Goal: Task Accomplishment & Management: Manage account settings

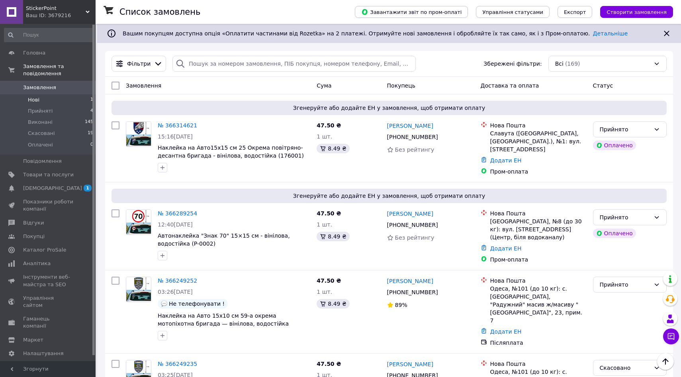
scroll to position [278, 0]
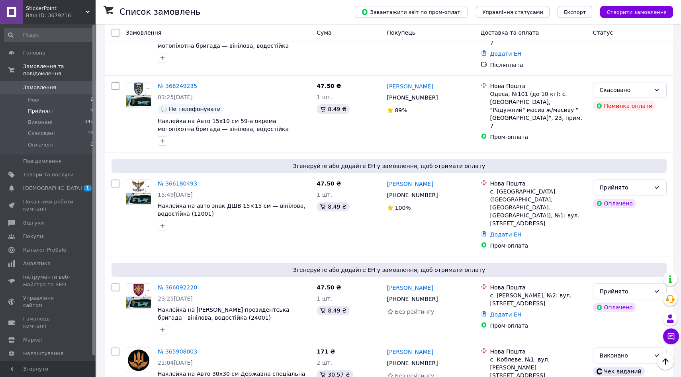
click at [35, 110] on span "Прийняті" at bounding box center [40, 111] width 25 height 7
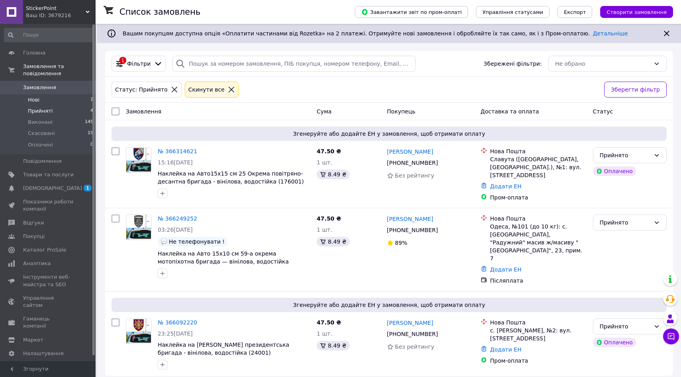
click at [42, 97] on li "Нові 1" at bounding box center [49, 99] width 98 height 11
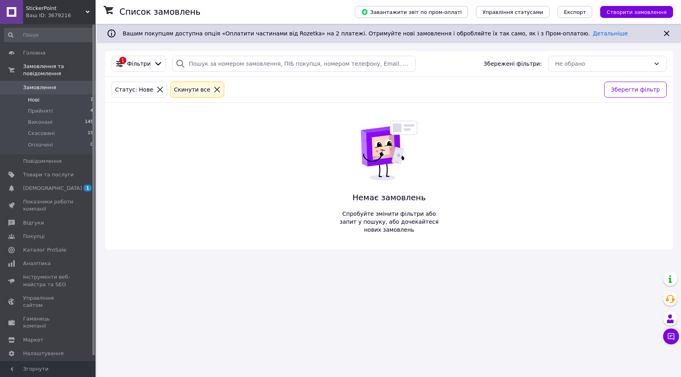
click at [47, 91] on link "Замовлення 0" at bounding box center [49, 88] width 98 height 14
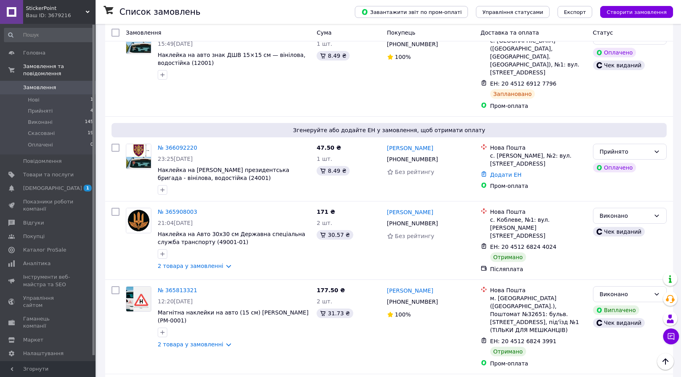
scroll to position [440, 0]
click at [60, 100] on li "Нові 1" at bounding box center [49, 99] width 98 height 11
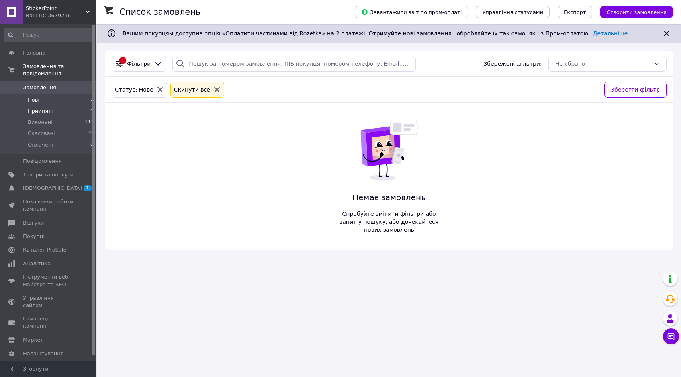
click at [59, 111] on li "Прийняті 4" at bounding box center [49, 111] width 98 height 11
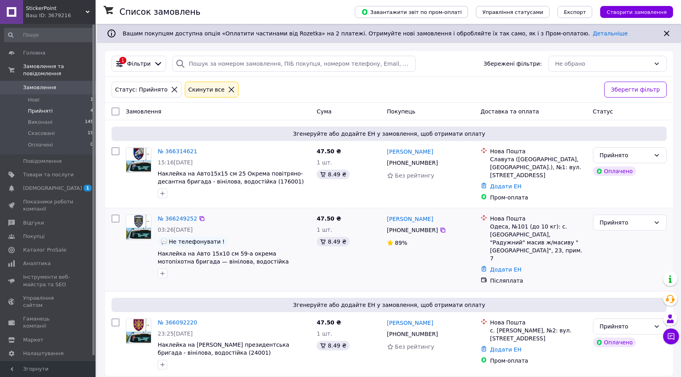
scroll to position [0, 0]
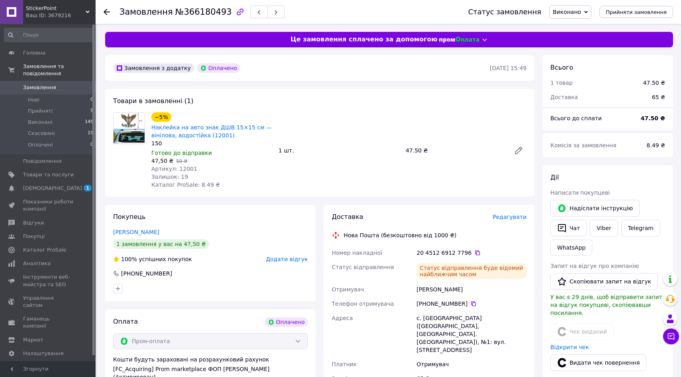
scroll to position [86, 0]
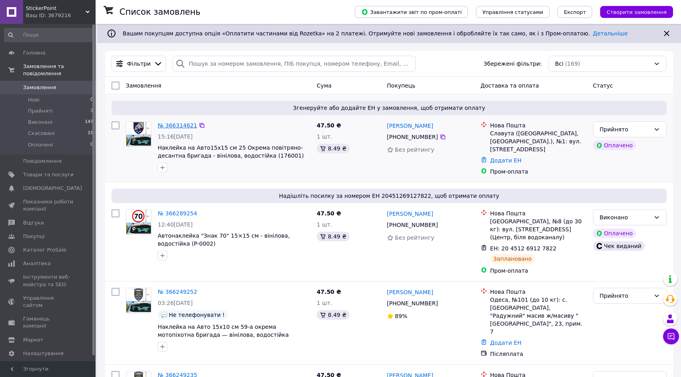
click at [167, 127] on link "№ 366314621" at bounding box center [177, 125] width 39 height 6
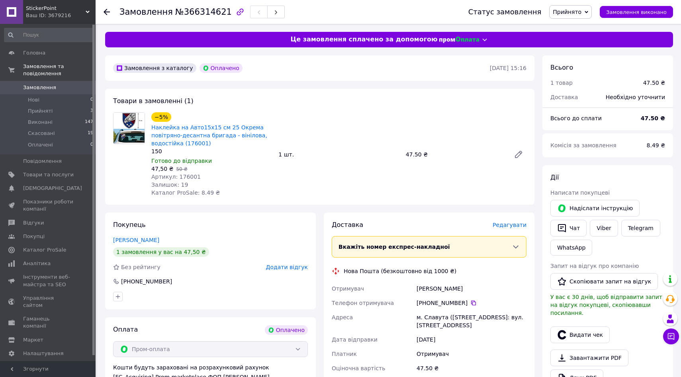
click at [478, 307] on div "[PHONE_NUMBER]" at bounding box center [471, 303] width 113 height 14
click at [476, 304] on div "[PHONE_NUMBER]" at bounding box center [472, 303] width 110 height 8
click at [473, 303] on icon at bounding box center [473, 303] width 6 height 6
click at [445, 288] on div "Крупка Галина" at bounding box center [471, 289] width 113 height 14
drag, startPoint x: 445, startPoint y: 288, endPoint x: 420, endPoint y: 288, distance: 25.5
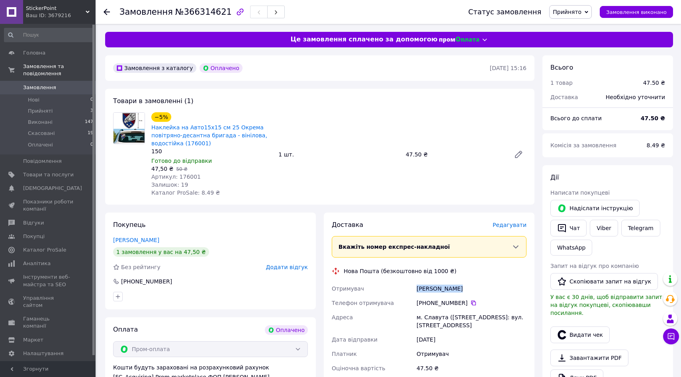
click at [420, 288] on div "Крупка Галина" at bounding box center [471, 289] width 113 height 14
copy div "Крупка Галина"
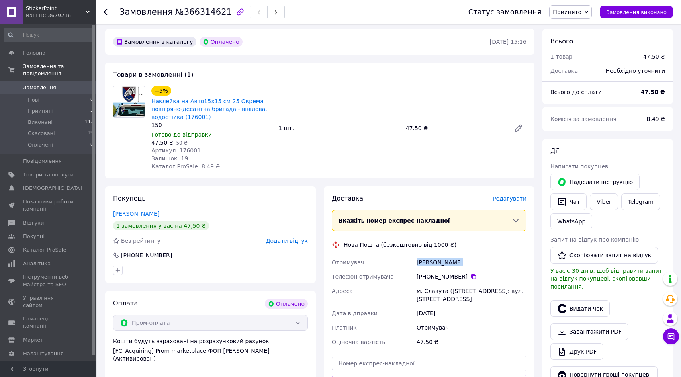
scroll to position [57, 0]
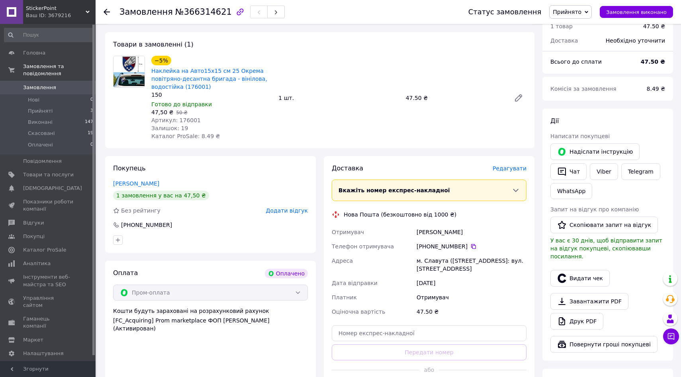
click at [445, 256] on div "м. Славута (Хмельницька обл., Шепетівський р-н.), №1: вул. Соборності, 32А" at bounding box center [471, 265] width 113 height 22
click at [439, 257] on div "м. Славута (Хмельницька обл., Шепетівський р-н.), №1: вул. Соборності, 32А" at bounding box center [471, 265] width 113 height 22
copy div "Славута"
drag, startPoint x: 213, startPoint y: 85, endPoint x: 152, endPoint y: 71, distance: 62.5
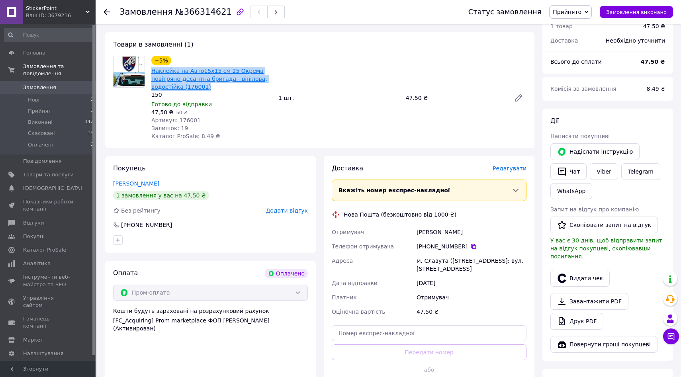
click at [152, 71] on span "Наклейка на Авто15х15 см 25 Окрема повітряно-десантна бригада - вінілова, водос…" at bounding box center [211, 79] width 121 height 24
copy link "Наклейка на Авто15х15 см 25 Окрема повітряно-десантна бригада - вінілова, водос…"
click at [405, 101] on div "47.50 ₴" at bounding box center [455, 97] width 105 height 11
copy div "47.50"
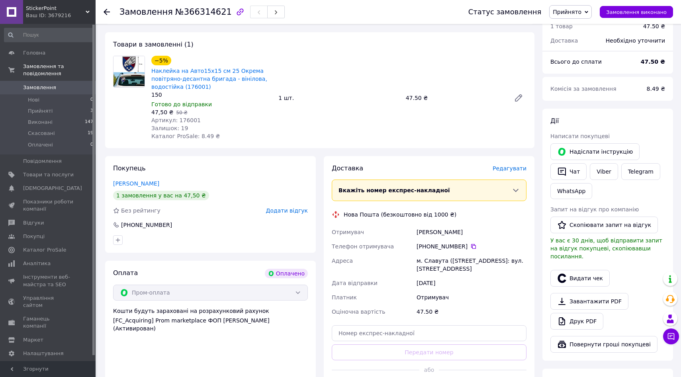
click at [203, 16] on div "Замовлення №366314621" at bounding box center [201, 12] width 165 height 14
click at [203, 16] on span "№366314621" at bounding box center [203, 12] width 57 height 10
click at [196, 8] on span "№366314621" at bounding box center [203, 12] width 57 height 10
click at [20, 263] on span at bounding box center [11, 263] width 23 height 7
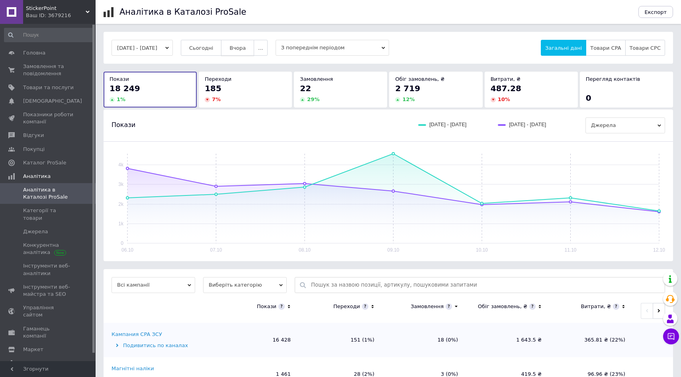
click at [246, 46] on span "Вчора" at bounding box center [237, 48] width 16 height 6
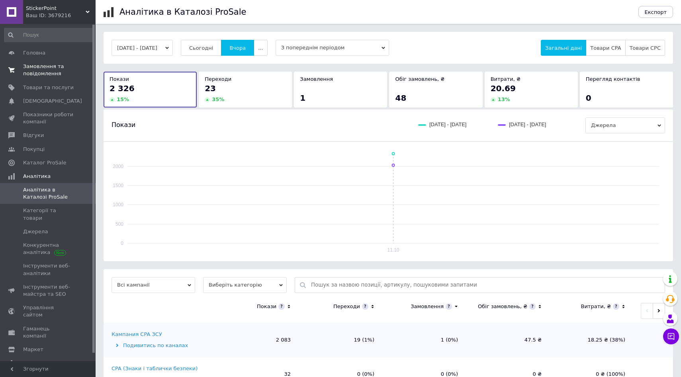
click at [43, 68] on span "Замовлення та повідомлення" at bounding box center [48, 70] width 51 height 14
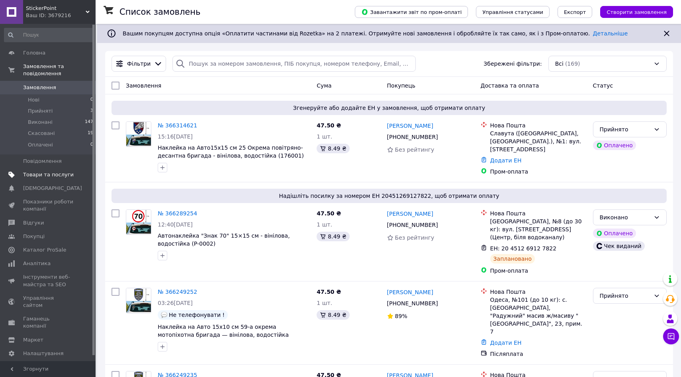
click at [39, 178] on link "Товари та послуги" at bounding box center [49, 175] width 98 height 14
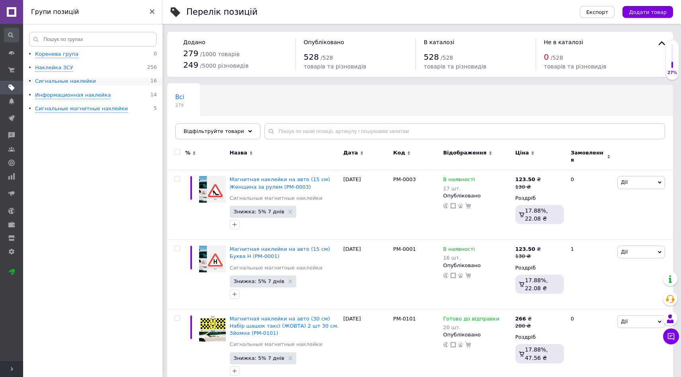
click at [55, 82] on div "Сигнальные наклейки" at bounding box center [65, 82] width 61 height 8
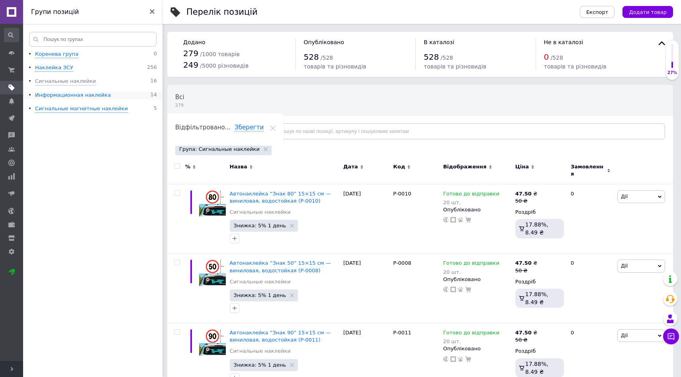
click at [58, 93] on div "Информационная наклейка" at bounding box center [73, 96] width 76 height 8
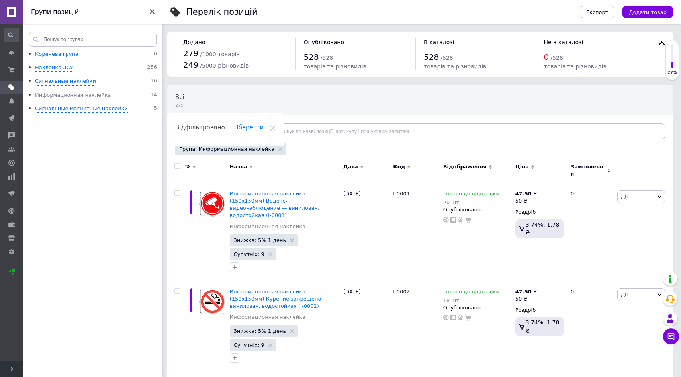
click at [64, 102] on ul "Коренева група 0 Наклейка ЗСУ 256 Сигнальные наклейки 16 Информационная наклейк…" at bounding box center [94, 215] width 142 height 329
click at [64, 107] on div "Сигнальные магнитные наклейки" at bounding box center [81, 109] width 93 height 8
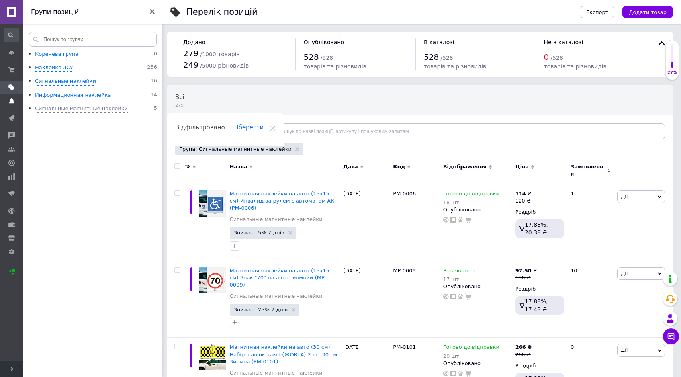
click at [12, 100] on use at bounding box center [11, 101] width 5 height 6
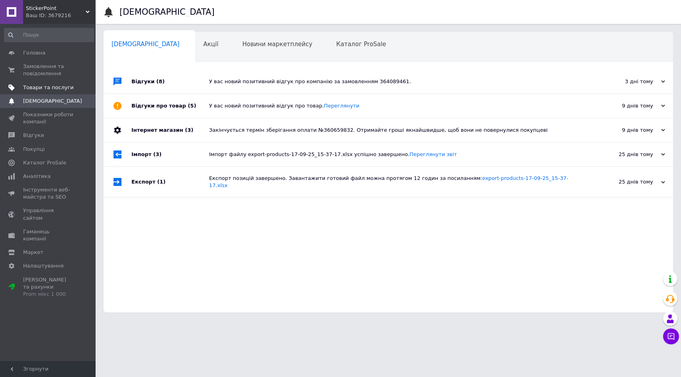
click at [12, 83] on link "Товари та послуги" at bounding box center [49, 88] width 98 height 14
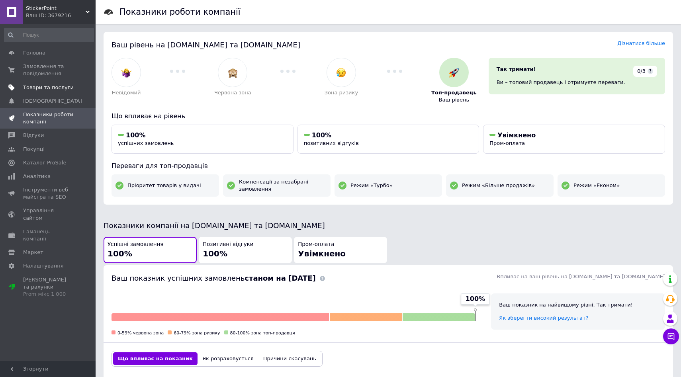
click at [40, 91] on span "Товари та послуги" at bounding box center [48, 87] width 51 height 7
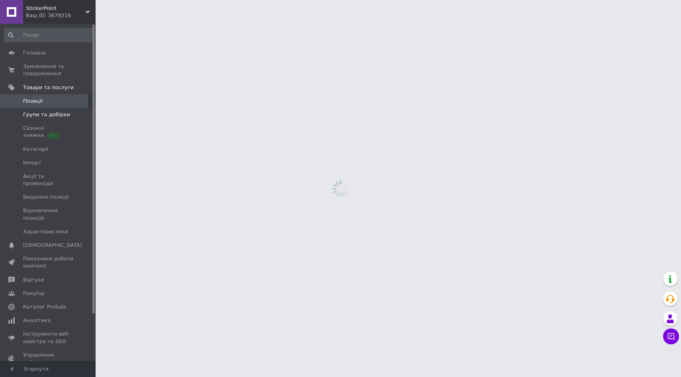
click at [46, 113] on span "Групи та добірки" at bounding box center [46, 114] width 47 height 7
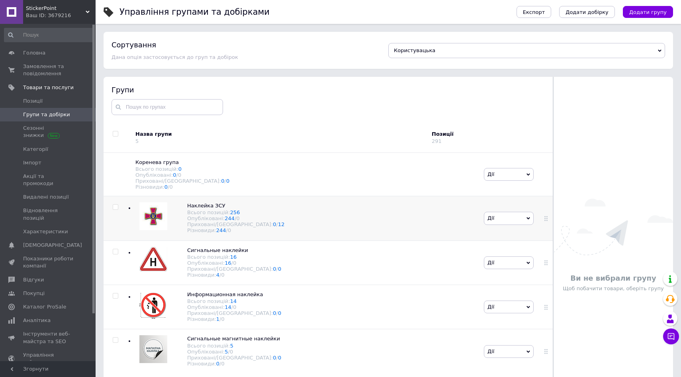
scroll to position [45, 0]
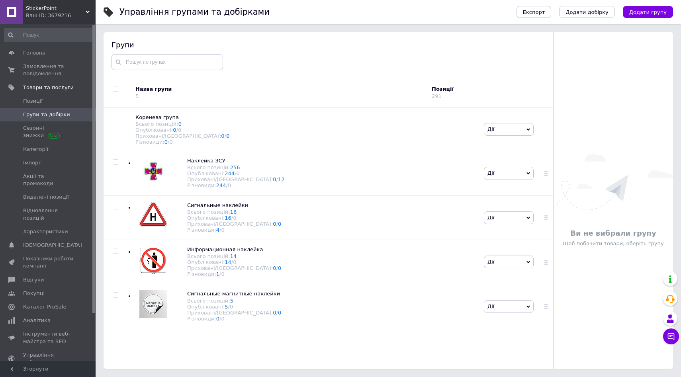
click at [114, 87] on input "checkbox" at bounding box center [115, 88] width 5 height 5
checkbox input "true"
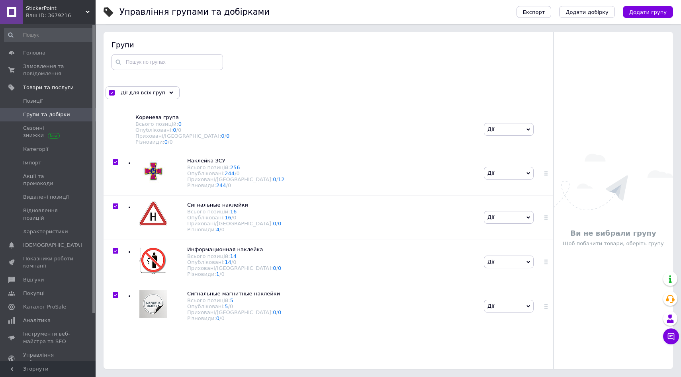
click at [114, 87] on div "Дії для всіх груп" at bounding box center [143, 92] width 74 height 13
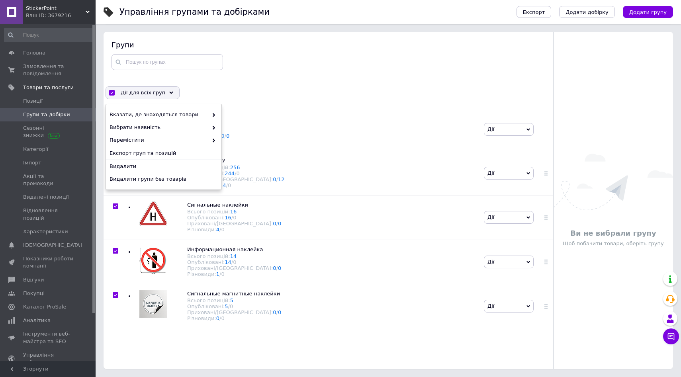
click at [114, 87] on div "Дії для всіх груп" at bounding box center [143, 92] width 74 height 13
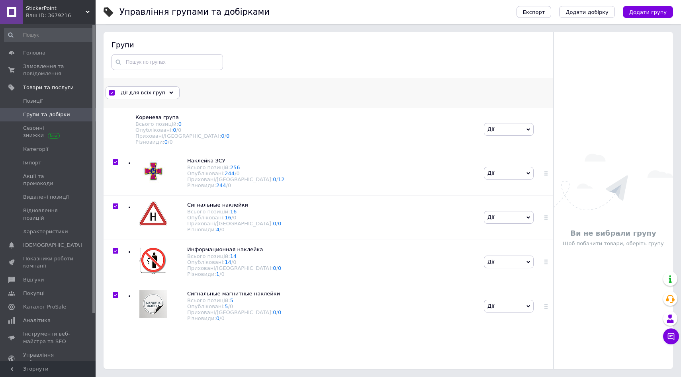
click at [114, 90] on input "checkbox" at bounding box center [111, 92] width 5 height 5
checkbox input "false"
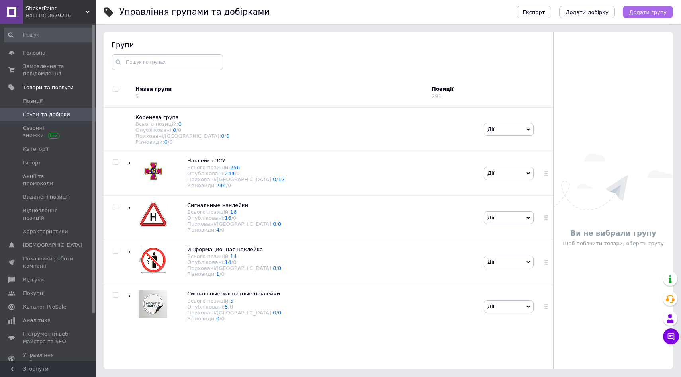
click at [635, 16] on button "Додати групу" at bounding box center [648, 12] width 50 height 12
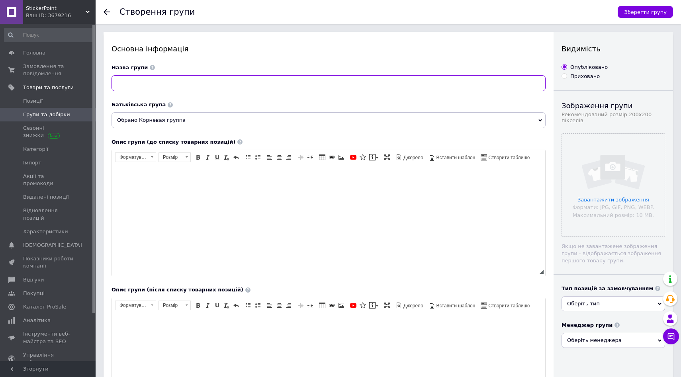
click at [141, 84] on input at bounding box center [328, 83] width 434 height 16
paste input "Магнітна наклейка ЗСУ"
type input "Магнітна наклейка ЗСУ"
paste input "Магнітна наклейка ЗСУ"
type input "Магнітна наклейка ЗСУ"
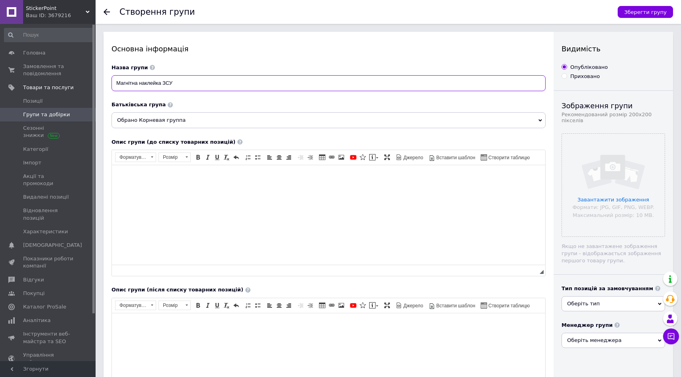
scroll to position [6, 0]
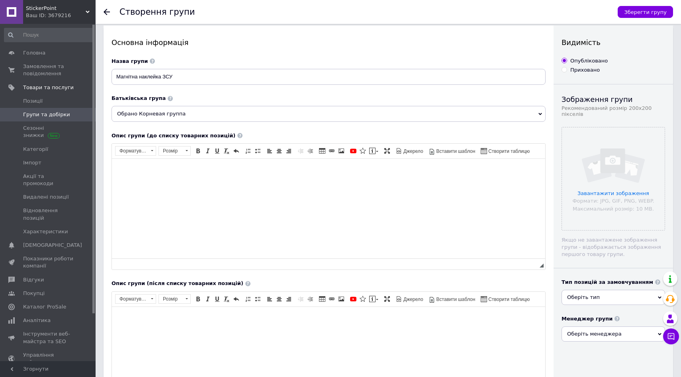
click at [240, 114] on span "Обрано Корневая группа" at bounding box center [328, 114] width 434 height 16
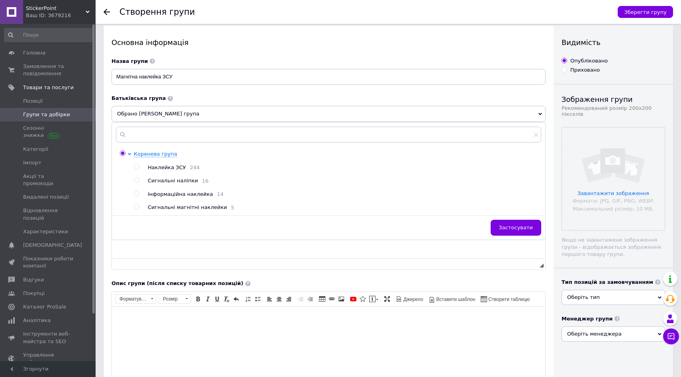
click at [211, 96] on div "Батьківська група" at bounding box center [328, 99] width 434 height 8
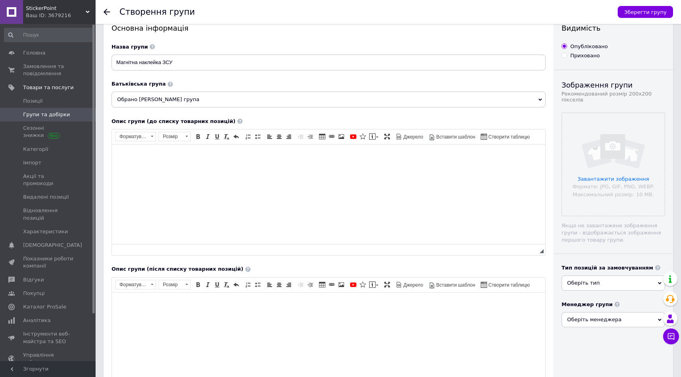
scroll to position [0, 0]
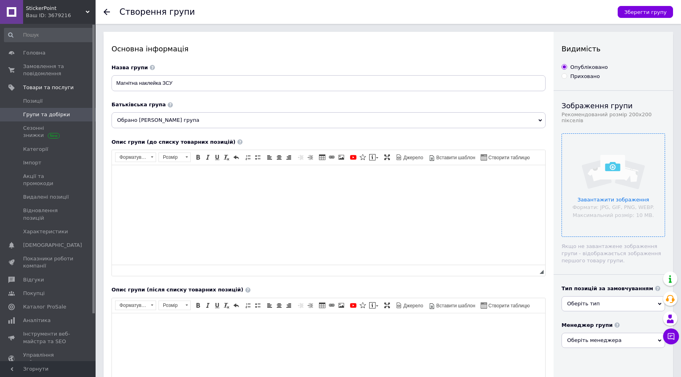
click at [577, 193] on input "file" at bounding box center [613, 185] width 103 height 103
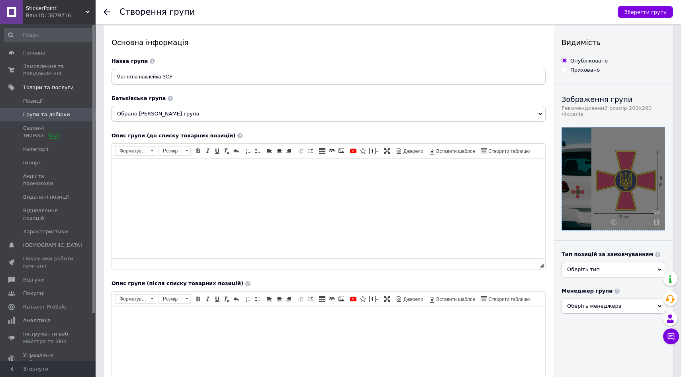
scroll to position [220, 0]
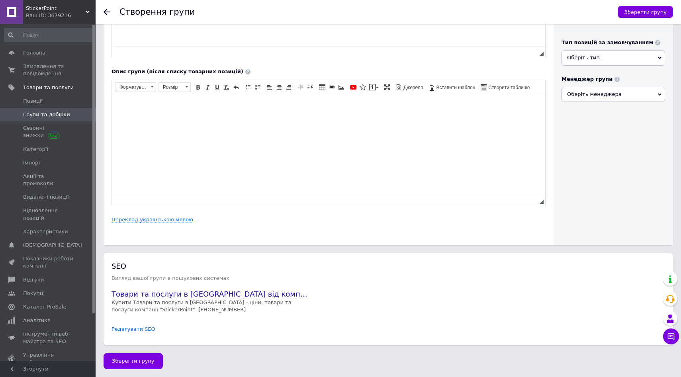
click at [160, 222] on link "Переклад українською мовою" at bounding box center [152, 220] width 82 height 6
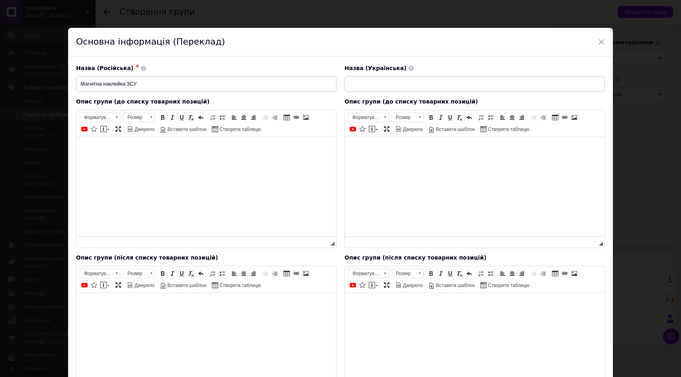
scroll to position [0, 0]
click at [225, 91] on input "Магнітна наклейка ЗСУ" at bounding box center [206, 84] width 260 height 16
click at [359, 82] on input at bounding box center [474, 84] width 260 height 16
paste input "Магнітна наклейка ЗСУ"
type input "Магнітна наклейка ЗСУ"
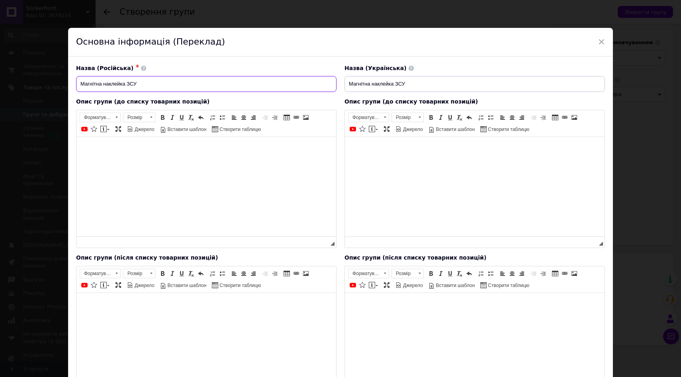
click at [176, 86] on input "Магнітна наклейка ЗСУ" at bounding box center [206, 84] width 260 height 16
paste input "итная наклейка В"
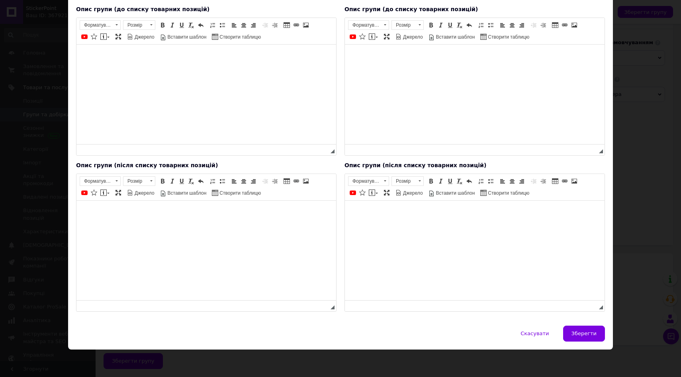
type input "Магнитная наклейка ВСУ"
click at [585, 323] on div "Назва (Російська) ✱ Магнитная наклейка ВСУ Назва (Українська) Магнітна наклейка…" at bounding box center [340, 145] width 545 height 362
click at [583, 331] on span "Зберегти" at bounding box center [583, 334] width 25 height 6
type input "Магнитная наклейка ВСУ"
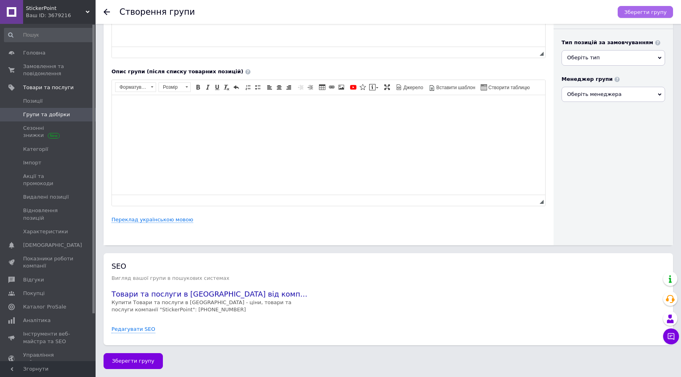
click at [649, 15] on button "Зберегти групу" at bounding box center [645, 12] width 55 height 12
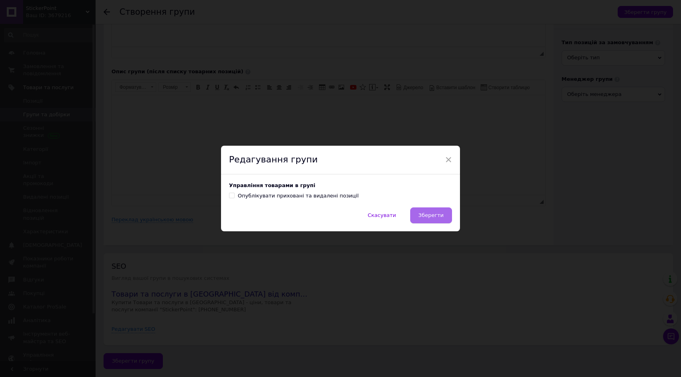
click at [415, 211] on button "Зберегти" at bounding box center [431, 215] width 42 height 16
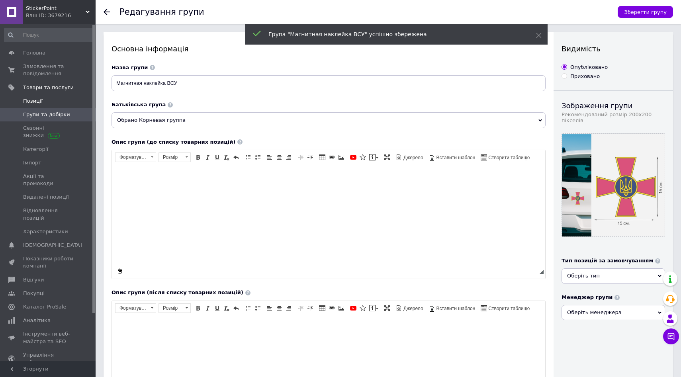
click at [26, 103] on span "Позиції" at bounding box center [33, 101] width 20 height 7
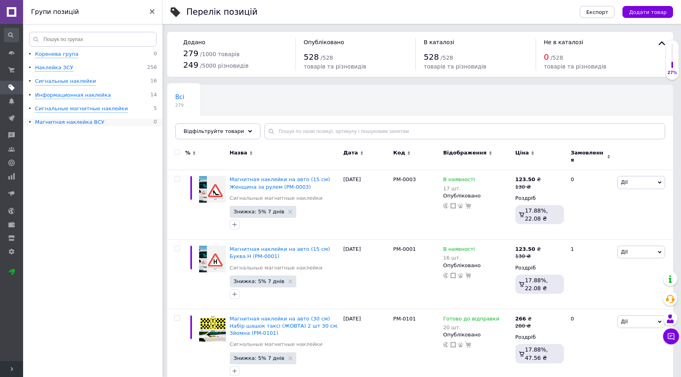
click at [72, 123] on div "Магнитная наклейка ВСУ" at bounding box center [69, 123] width 69 height 8
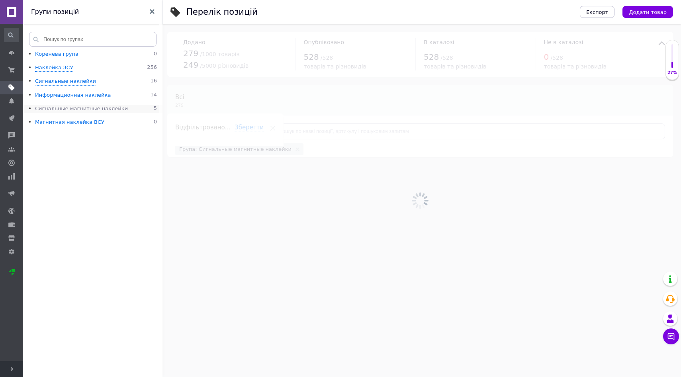
click at [57, 111] on div "Сигнальные магнитные наклейки" at bounding box center [81, 109] width 93 height 8
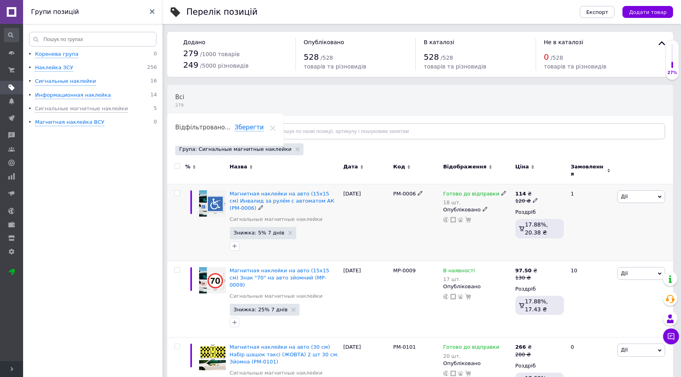
click at [176, 191] on input "checkbox" at bounding box center [176, 193] width 5 height 5
checkbox input "true"
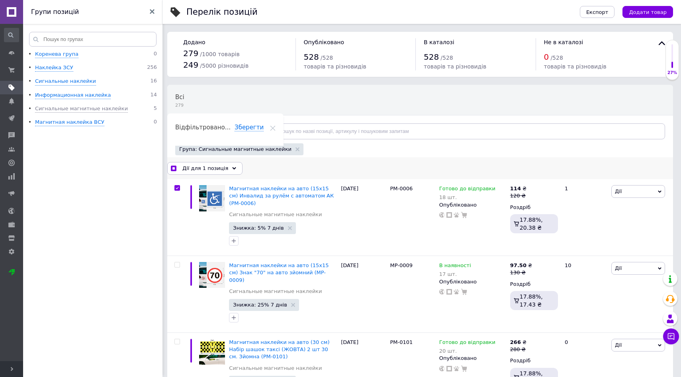
click at [232, 168] on icon at bounding box center [234, 168] width 4 height 4
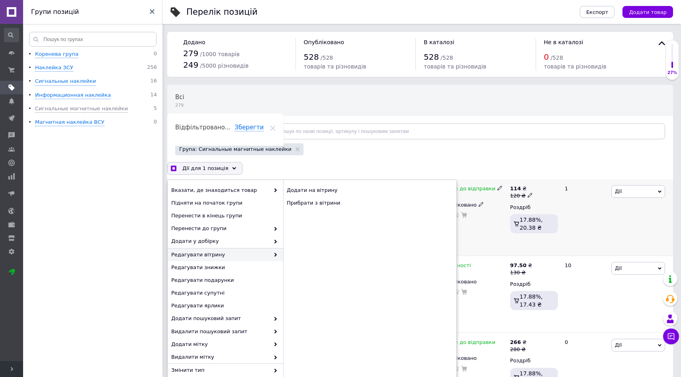
click at [652, 200] on div "Дії Редагувати Підняти на початок групи Копіювати Знижка Подарунок Супутні Прих…" at bounding box center [641, 217] width 64 height 76
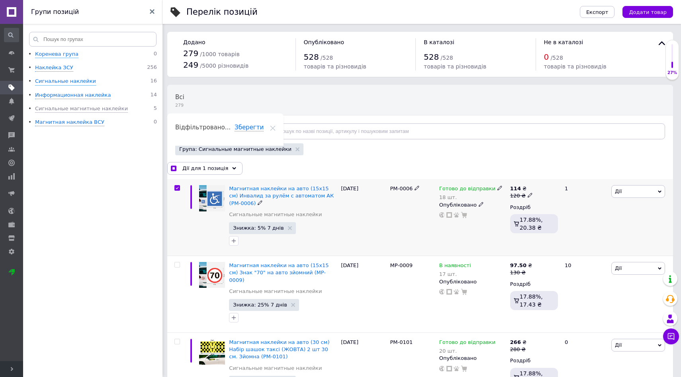
click at [652, 195] on span "Дії" at bounding box center [638, 191] width 54 height 13
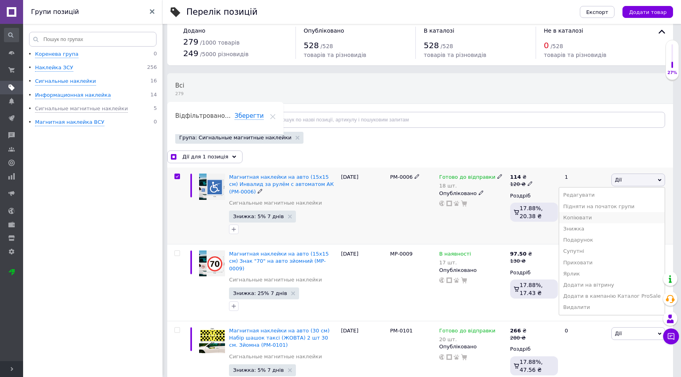
click at [597, 219] on li "Копіювати" at bounding box center [612, 217] width 106 height 11
checkbox input "true"
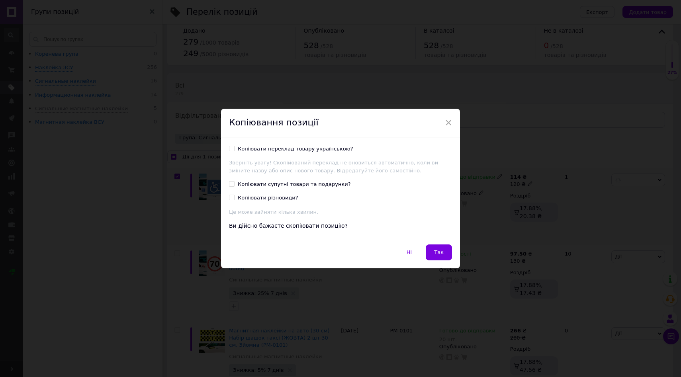
click at [269, 145] on div "Копіювати переклад товару українською?" at bounding box center [295, 148] width 115 height 7
click at [234, 146] on input "Копіювати переклад товару українською?" at bounding box center [231, 148] width 5 height 5
checkbox input "true"
click at [260, 186] on div "Копіювати супутні товари та подарунки?" at bounding box center [294, 184] width 113 height 7
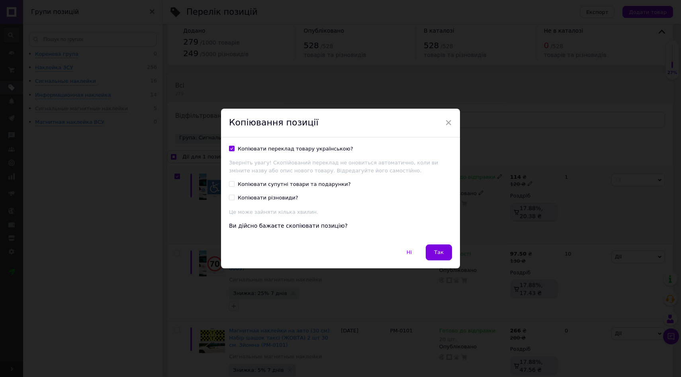
click at [234, 186] on input "Копіювати супутні товари та подарунки?" at bounding box center [231, 183] width 5 height 5
checkbox input "true"
click at [260, 196] on div "Копіювати різновиди?" at bounding box center [268, 197] width 61 height 7
click at [234, 196] on input "Копіювати різновиди?" at bounding box center [231, 197] width 5 height 5
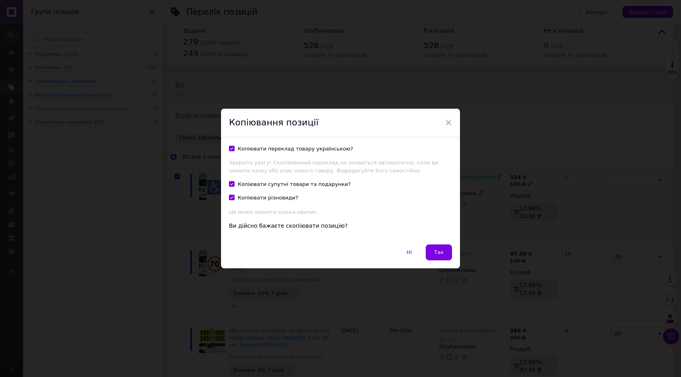
checkbox input "true"
click at [434, 249] on button "Так" at bounding box center [439, 252] width 26 height 16
checkbox input "true"
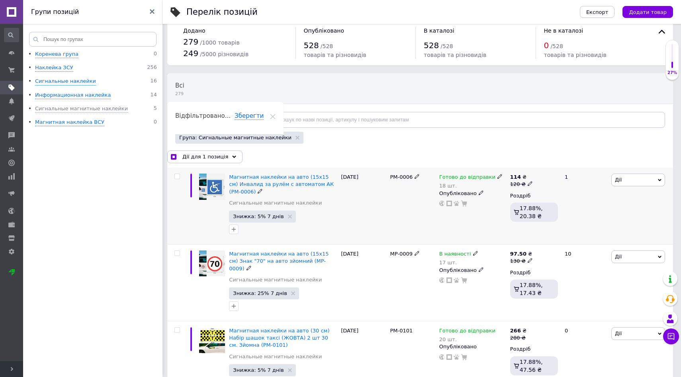
checkbox input "false"
